Goal: Transaction & Acquisition: Purchase product/service

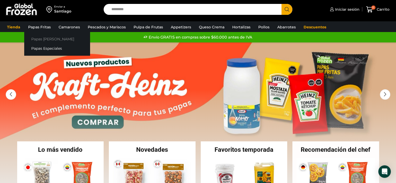
click at [46, 38] on link "Papas [PERSON_NAME]" at bounding box center [57, 39] width 66 height 10
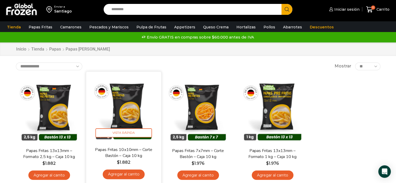
click at [130, 174] on link "Agregar al carrito" at bounding box center [124, 174] width 42 height 10
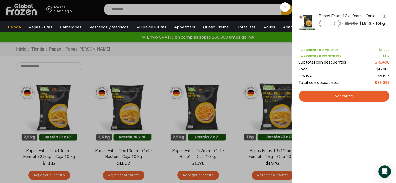
click at [337, 23] on icon at bounding box center [336, 23] width 3 height 3
click at [336, 24] on icon at bounding box center [336, 23] width 3 height 3
click at [337, 24] on icon at bounding box center [336, 23] width 3 height 3
type input "*"
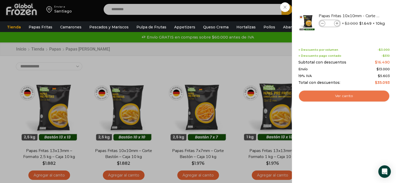
click at [355, 95] on link "Ver carrito" at bounding box center [343, 96] width 91 height 12
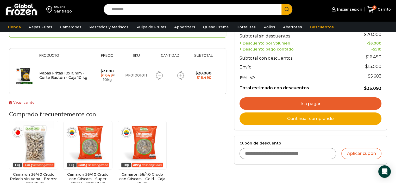
scroll to position [104, 0]
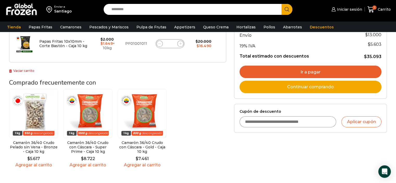
click at [315, 71] on link "Ir a pagar" at bounding box center [310, 72] width 142 height 12
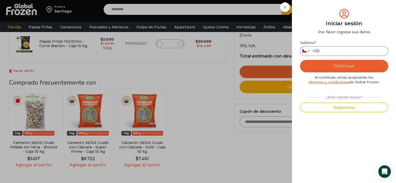
click at [337, 53] on input "Teléfono *" at bounding box center [344, 51] width 88 height 10
type input "*********"
click at [344, 64] on button "Continuar" at bounding box center [344, 66] width 88 height 12
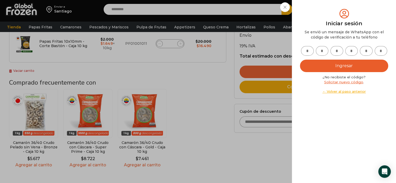
click at [305, 50] on input "text" at bounding box center [307, 51] width 13 height 10
type input "*"
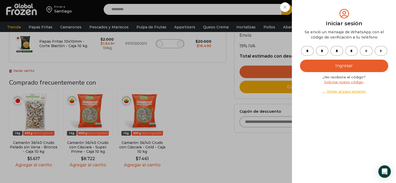
type input "*"
click at [334, 67] on button "Ingresar" at bounding box center [344, 66] width 88 height 12
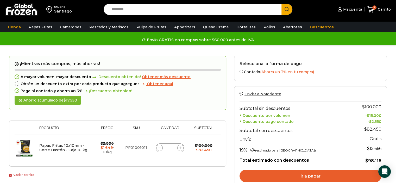
scroll to position [26, 0]
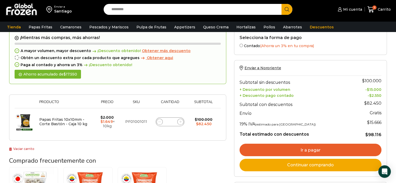
click at [334, 145] on link "Ir a pagar" at bounding box center [310, 150] width 142 height 12
click at [312, 149] on link "Ir a pagar" at bounding box center [310, 150] width 142 height 12
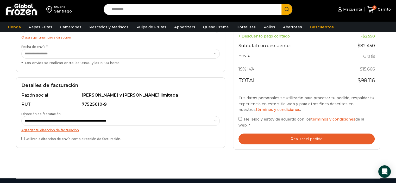
scroll to position [104, 0]
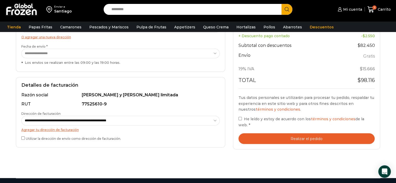
click at [237, 116] on div "Tu pedido Product Papas Fritas 10x10mm - Corte Bastón - Caja 10 kg Papas Fritas…" at bounding box center [306, 56] width 147 height 185
click at [312, 134] on button "Realizar el pedido" at bounding box center [306, 138] width 136 height 11
